Goal: Task Accomplishment & Management: Manage account settings

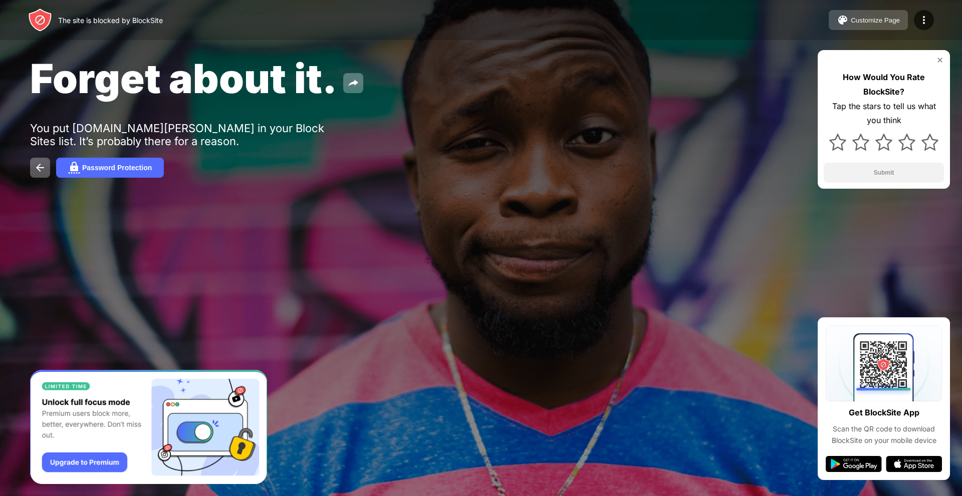
click at [880, 22] on div "Customize Page" at bounding box center [874, 21] width 49 height 8
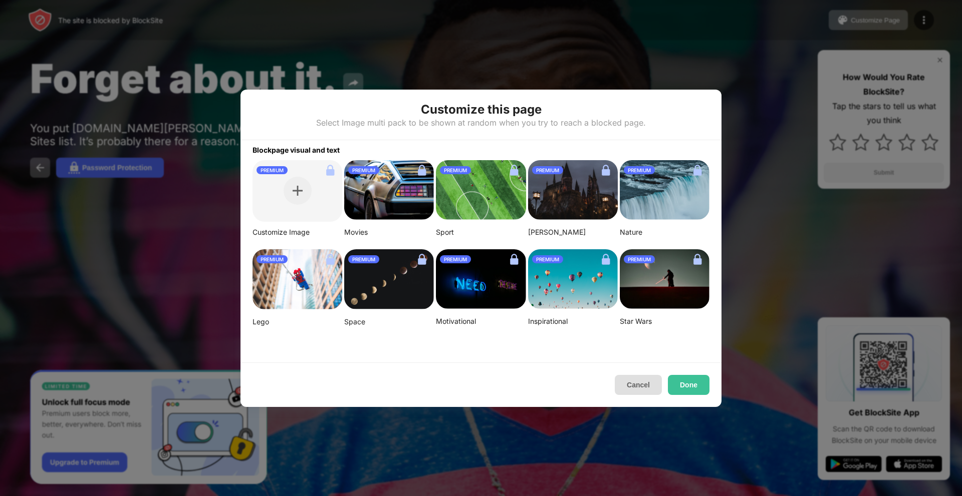
click at [637, 392] on button "Cancel" at bounding box center [638, 385] width 47 height 20
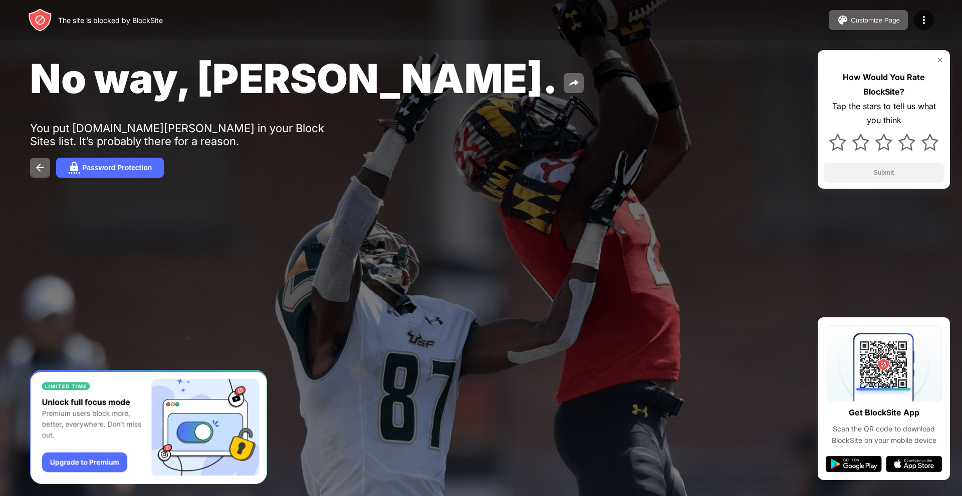
click at [29, 169] on div "No way, Jose. You put eur.shein.com in your Block Sites list. It’s probably the…" at bounding box center [481, 116] width 962 height 232
click at [36, 170] on img at bounding box center [40, 168] width 12 height 12
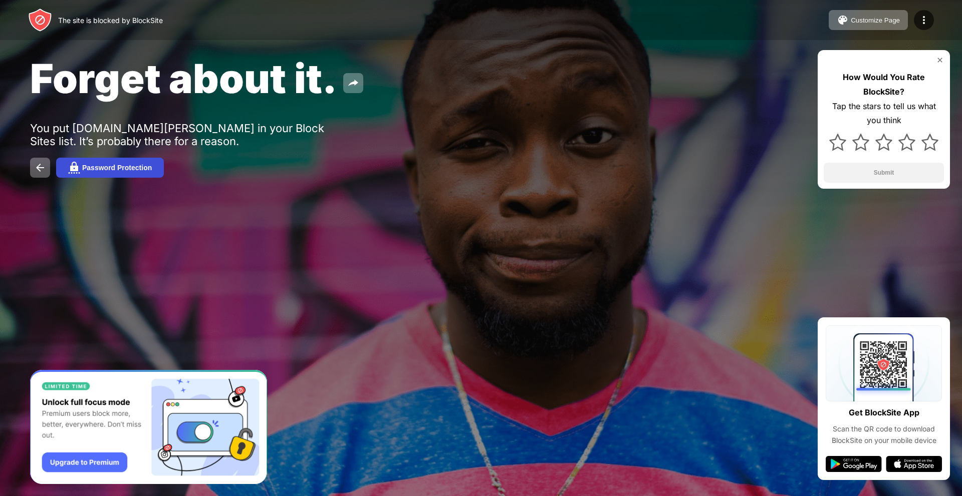
click at [137, 159] on button "Password Protection" at bounding box center [110, 168] width 108 height 20
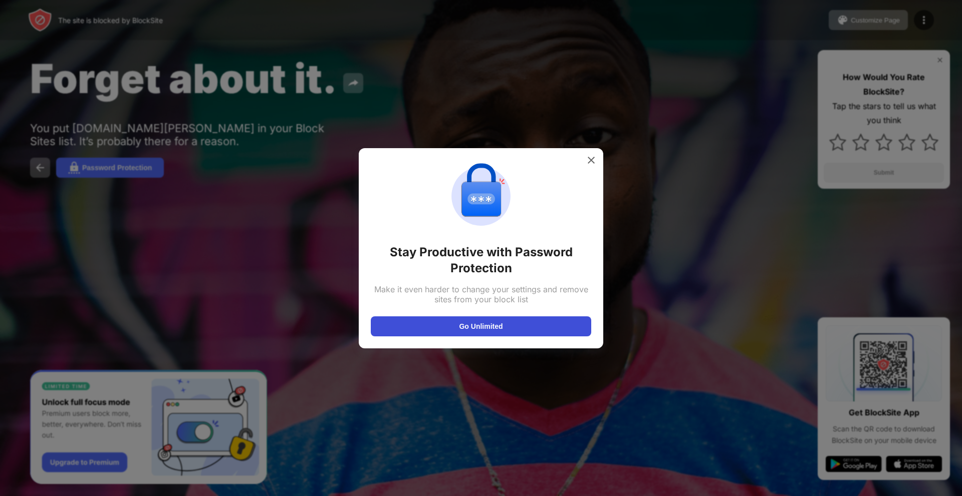
click at [523, 325] on button "Go Unlimited" at bounding box center [481, 327] width 220 height 20
click at [587, 152] on div at bounding box center [591, 160] width 16 height 16
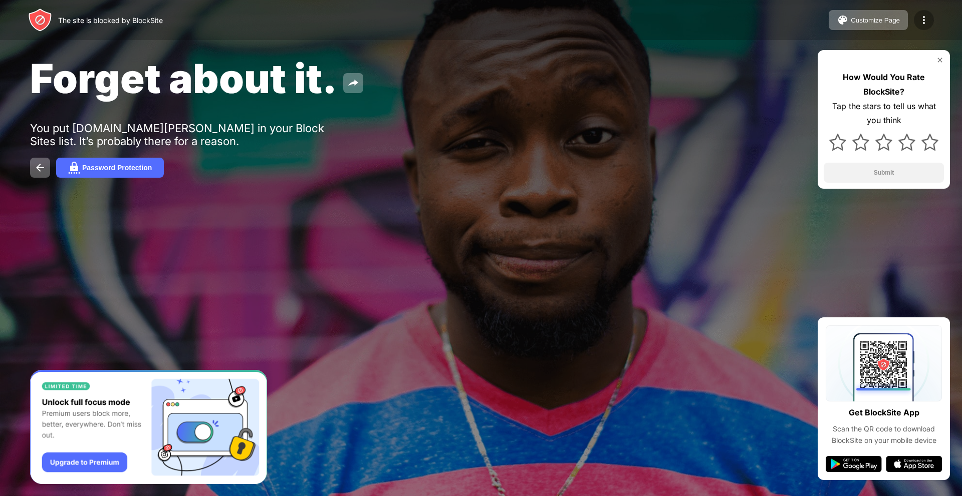
click at [926, 19] on img at bounding box center [924, 20] width 12 height 12
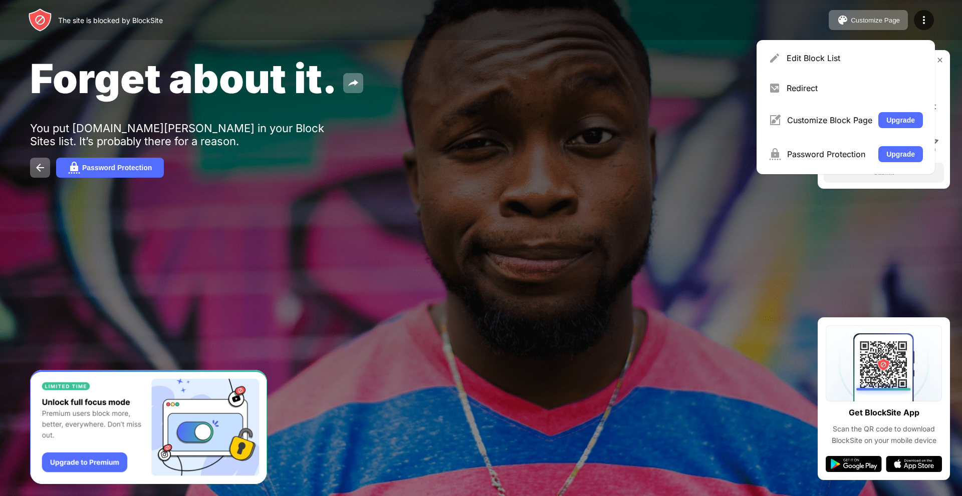
click at [806, 62] on div "Edit Block List" at bounding box center [854, 58] width 136 height 10
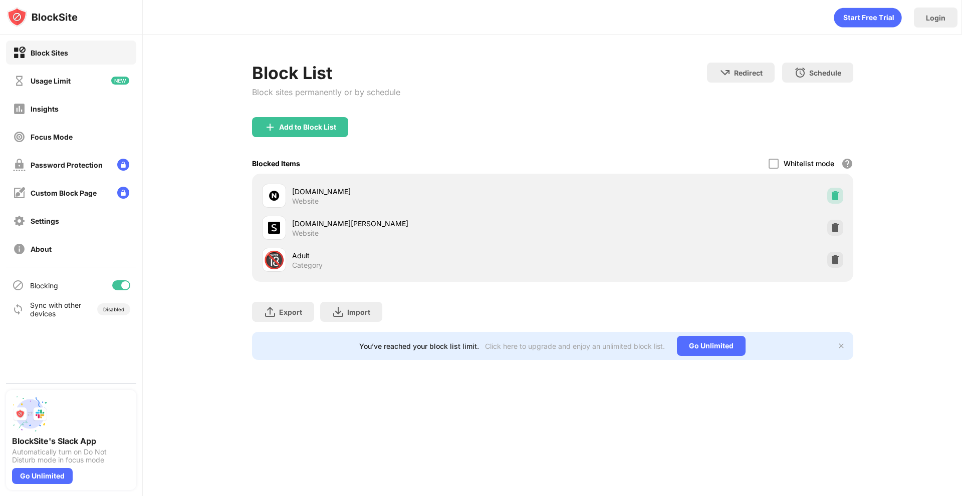
click at [830, 189] on div at bounding box center [835, 196] width 16 height 16
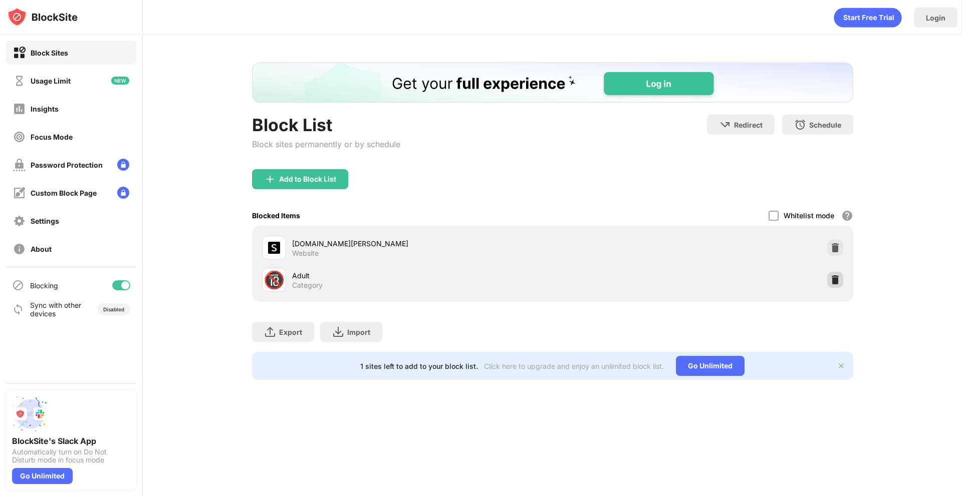
click at [836, 282] on img at bounding box center [835, 280] width 10 height 10
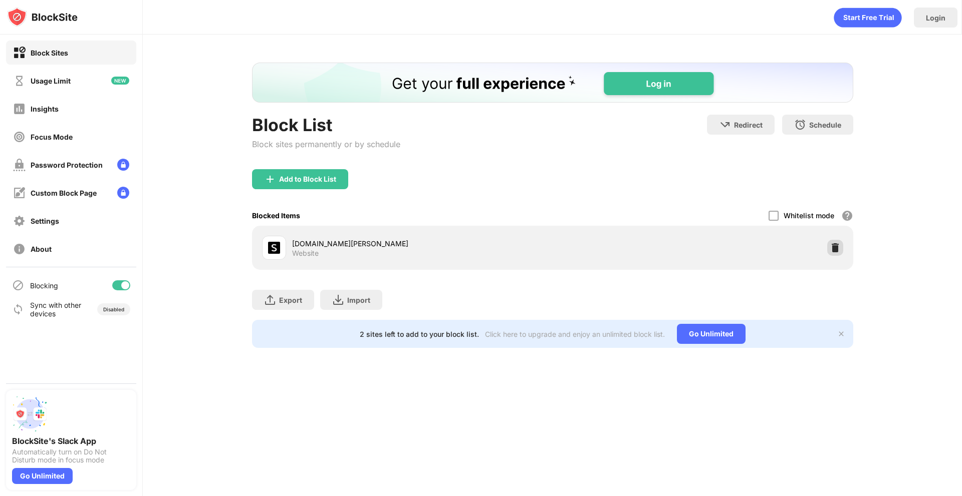
click at [834, 248] on img at bounding box center [835, 248] width 10 height 10
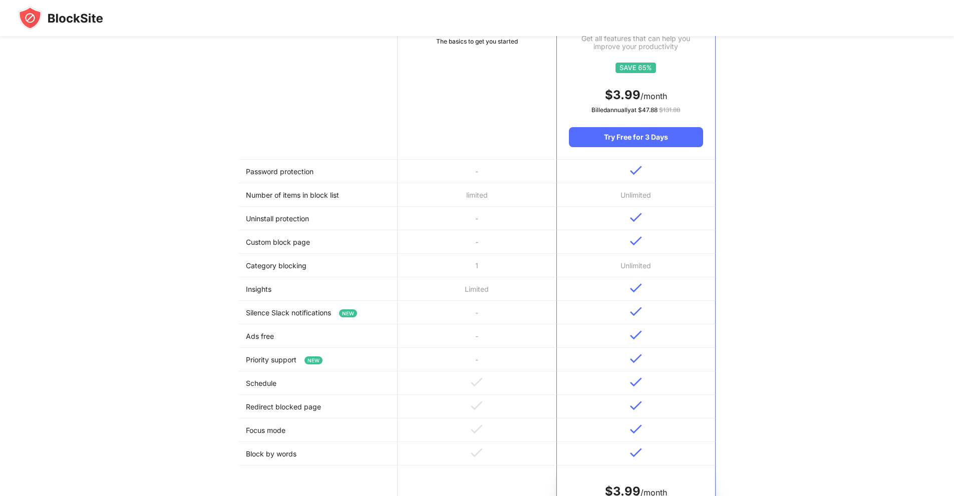
scroll to position [300, 0]
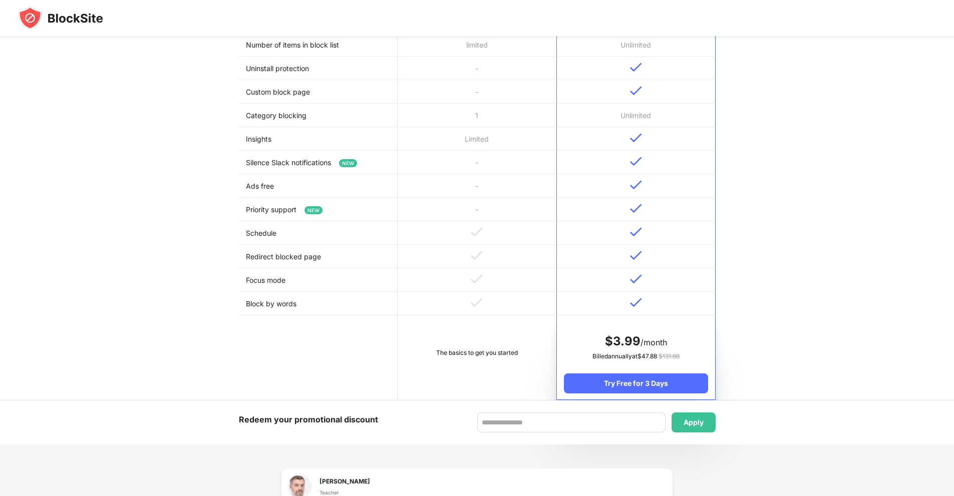
click at [444, 333] on td "The basics to get you started" at bounding box center [477, 358] width 159 height 85
click at [448, 336] on td "The basics to get you started" at bounding box center [477, 358] width 159 height 85
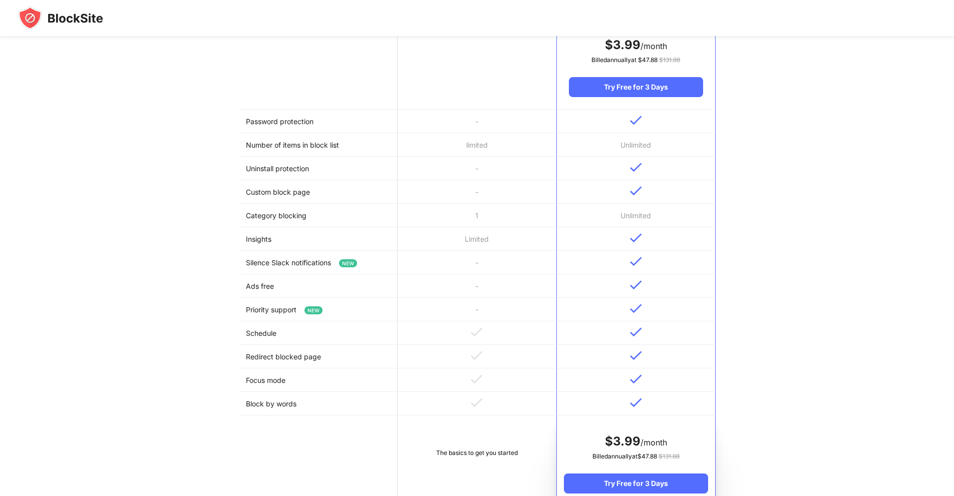
scroll to position [0, 0]
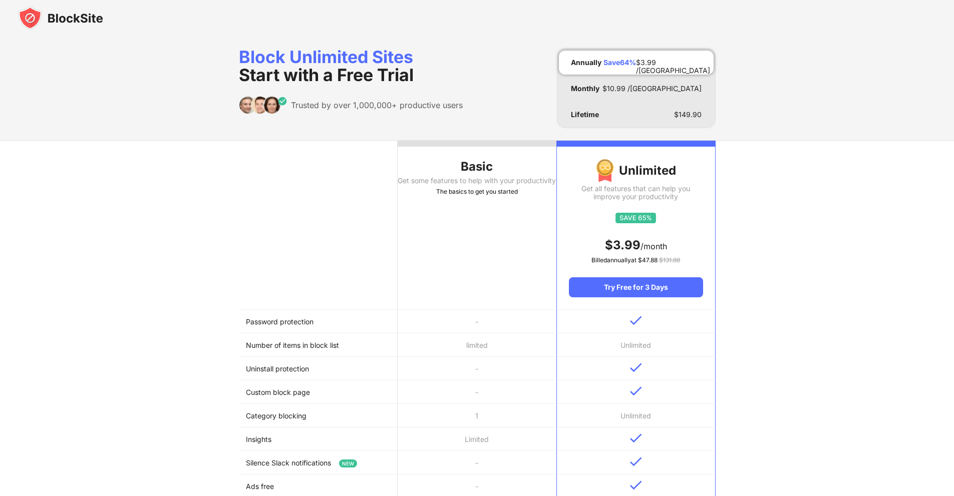
click at [460, 160] on div "Basic" at bounding box center [477, 167] width 159 height 16
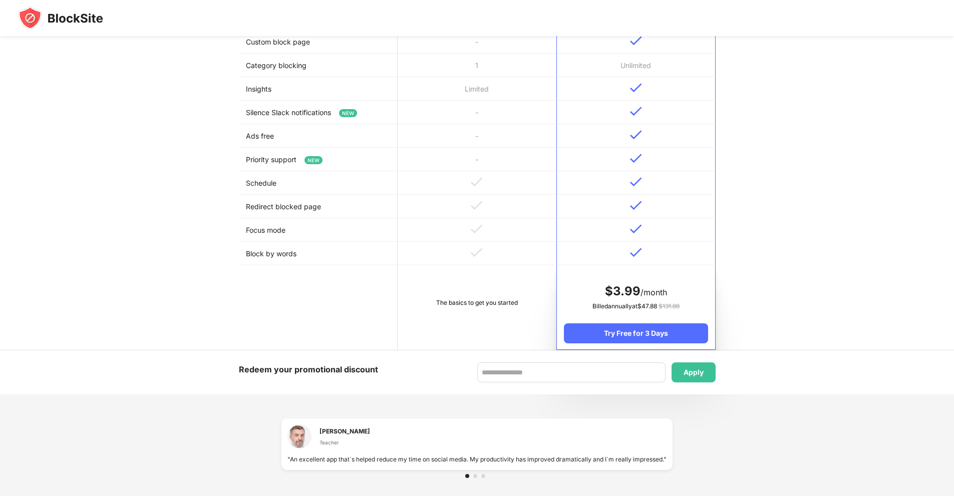
scroll to position [530, 0]
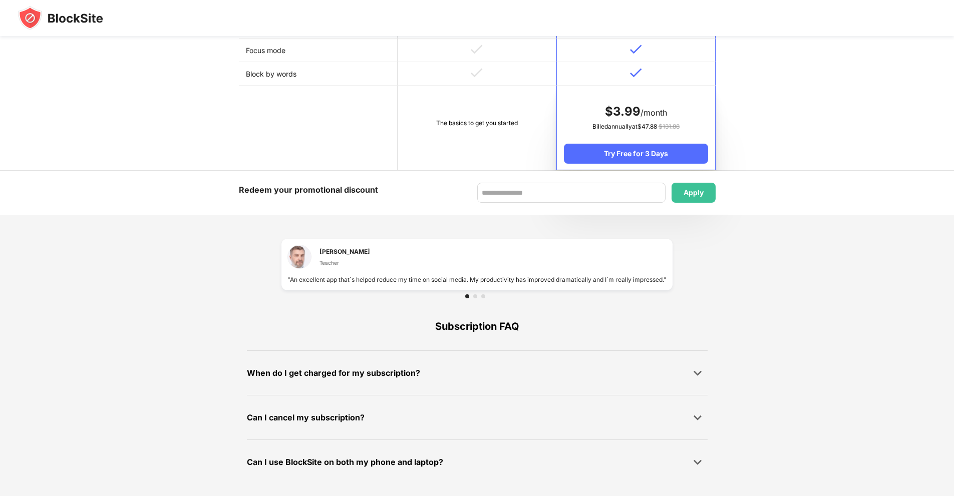
click at [338, 419] on div "Can I cancel my subscription?" at bounding box center [306, 418] width 118 height 15
click at [327, 408] on div "Can I cancel my subscription?" at bounding box center [477, 418] width 461 height 20
